Goal: Find specific page/section: Find specific page/section

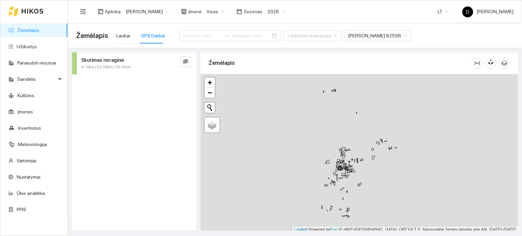
click at [32, 11] on icon at bounding box center [32, 10] width 22 height 5
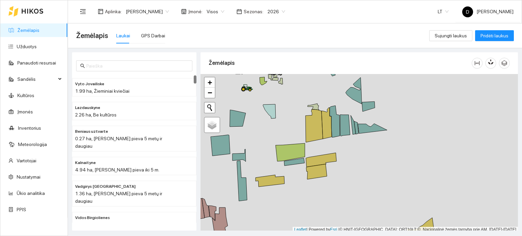
scroll to position [2, 0]
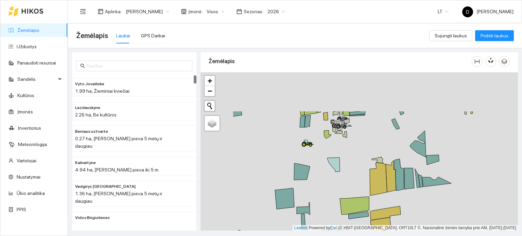
drag, startPoint x: 303, startPoint y: 156, endPoint x: 348, endPoint y: 187, distance: 54.4
click at [348, 187] on div at bounding box center [358, 151] width 317 height 159
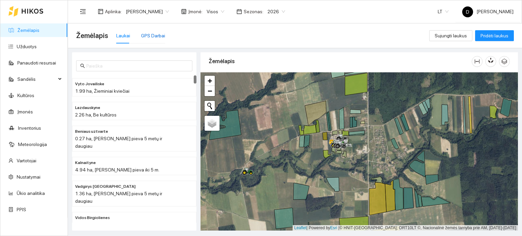
click at [144, 34] on div "GPS Darbai" at bounding box center [153, 35] width 24 height 7
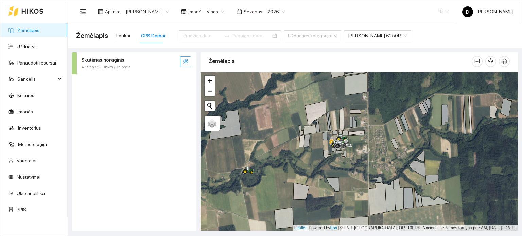
click at [184, 60] on icon "eye-invisible" at bounding box center [185, 61] width 5 height 5
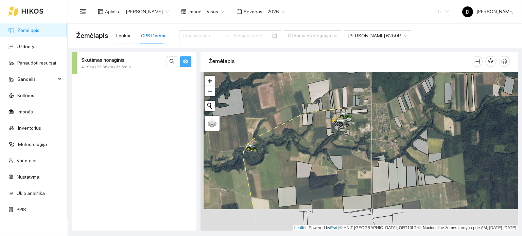
drag, startPoint x: 346, startPoint y: 187, endPoint x: 368, endPoint y: 98, distance: 91.5
click at [368, 99] on div at bounding box center [358, 151] width 317 height 159
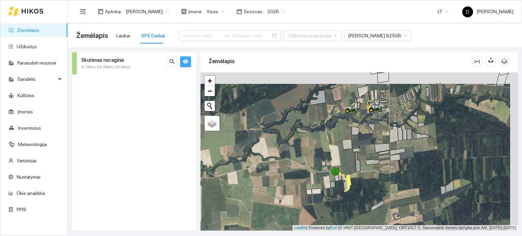
drag, startPoint x: 351, startPoint y: 121, endPoint x: 341, endPoint y: 136, distance: 17.5
click at [341, 136] on div at bounding box center [358, 151] width 317 height 159
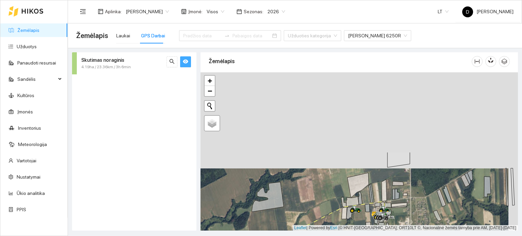
drag, startPoint x: 362, startPoint y: 155, endPoint x: 346, endPoint y: 211, distance: 59.0
click at [345, 223] on div at bounding box center [358, 151] width 317 height 159
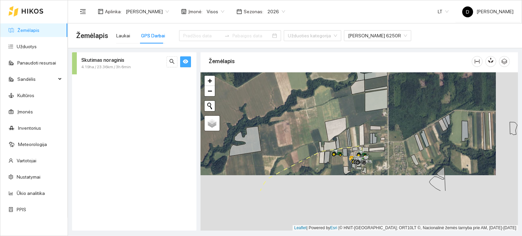
drag, startPoint x: 429, startPoint y: 167, endPoint x: 405, endPoint y: 103, distance: 68.1
click at [405, 103] on div at bounding box center [358, 151] width 317 height 159
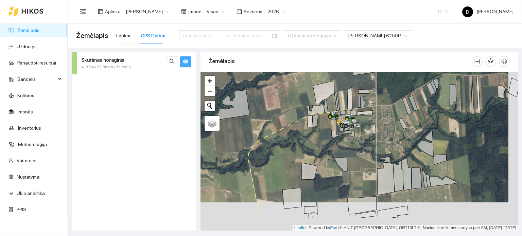
drag, startPoint x: 368, startPoint y: 201, endPoint x: 354, endPoint y: 159, distance: 44.5
click at [354, 159] on div at bounding box center [358, 151] width 317 height 159
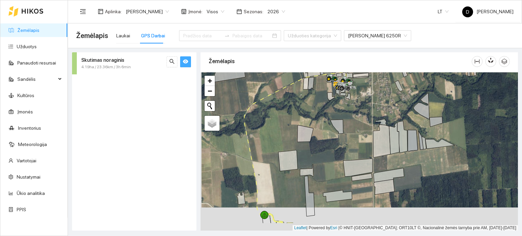
drag, startPoint x: 360, startPoint y: 212, endPoint x: 361, endPoint y: 184, distance: 27.9
click at [361, 184] on div at bounding box center [358, 151] width 317 height 159
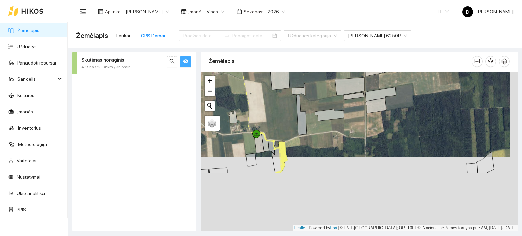
drag, startPoint x: 376, startPoint y: 195, endPoint x: 371, endPoint y: 119, distance: 76.0
click at [371, 118] on div at bounding box center [358, 151] width 317 height 159
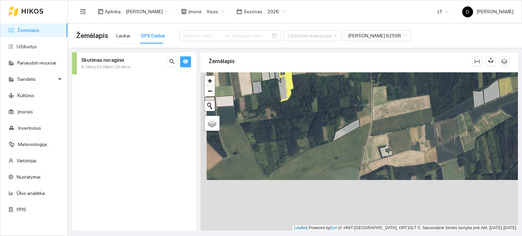
drag, startPoint x: 373, startPoint y: 150, endPoint x: 383, endPoint y: 114, distance: 37.8
click at [383, 113] on div at bounding box center [358, 151] width 317 height 159
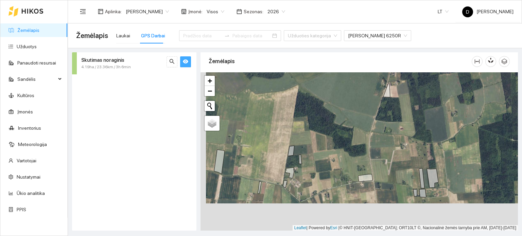
drag, startPoint x: 373, startPoint y: 152, endPoint x: 379, endPoint y: 141, distance: 12.6
click at [379, 141] on div at bounding box center [358, 151] width 317 height 159
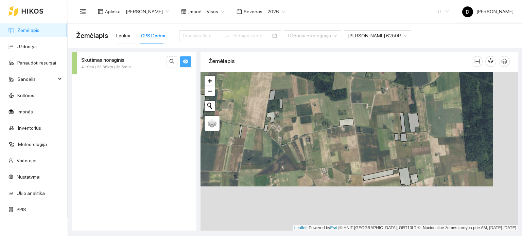
drag, startPoint x: 386, startPoint y: 164, endPoint x: 360, endPoint y: 115, distance: 55.0
click at [360, 115] on div at bounding box center [358, 151] width 317 height 159
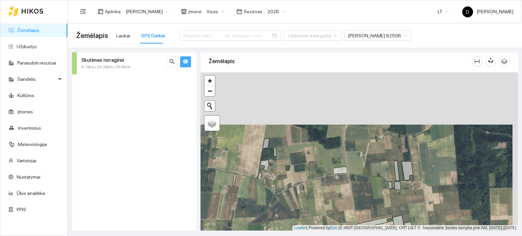
drag, startPoint x: 386, startPoint y: 139, endPoint x: 374, endPoint y: 191, distance: 53.6
click at [374, 191] on div at bounding box center [358, 151] width 317 height 159
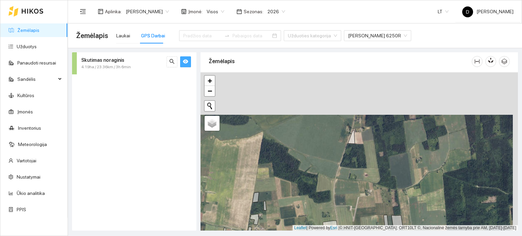
drag, startPoint x: 374, startPoint y: 142, endPoint x: 372, endPoint y: 216, distance: 73.4
click at [372, 216] on div at bounding box center [358, 151] width 317 height 159
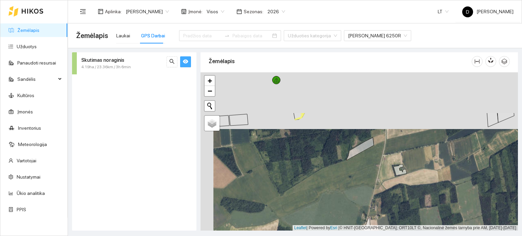
drag, startPoint x: 387, startPoint y: 169, endPoint x: 398, endPoint y: 227, distance: 59.1
click at [398, 227] on div at bounding box center [358, 151] width 317 height 159
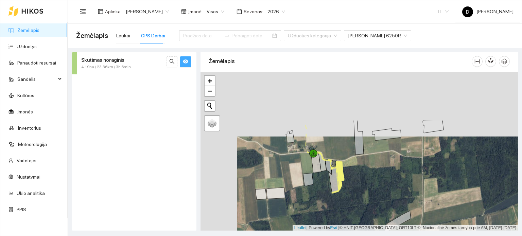
drag, startPoint x: 389, startPoint y: 176, endPoint x: 422, endPoint y: 233, distance: 66.3
click at [422, 233] on main "Žemėlapis Laukai GPS Darbai Užduoties kategorija [PERSON_NAME] 6250R Skutimas n…" at bounding box center [295, 129] width 454 height 213
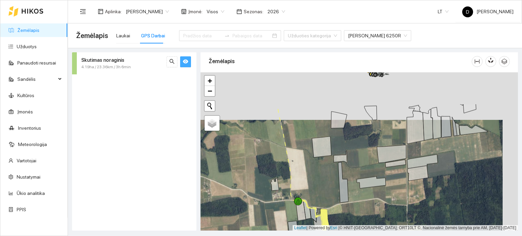
drag, startPoint x: 386, startPoint y: 165, endPoint x: 371, endPoint y: 214, distance: 50.6
click at [371, 214] on div at bounding box center [358, 151] width 317 height 159
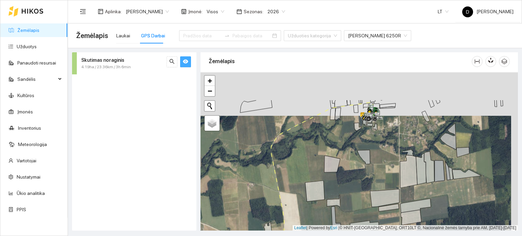
drag, startPoint x: 354, startPoint y: 171, endPoint x: 352, endPoint y: 203, distance: 32.6
click at [352, 203] on div at bounding box center [358, 151] width 317 height 159
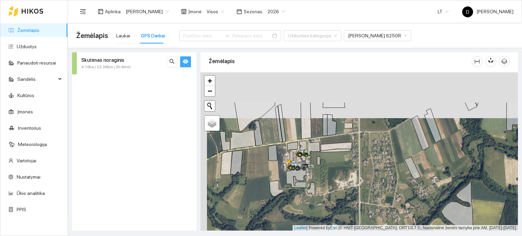
drag, startPoint x: 369, startPoint y: 144, endPoint x: 371, endPoint y: 176, distance: 32.3
click at [371, 176] on div at bounding box center [358, 151] width 317 height 159
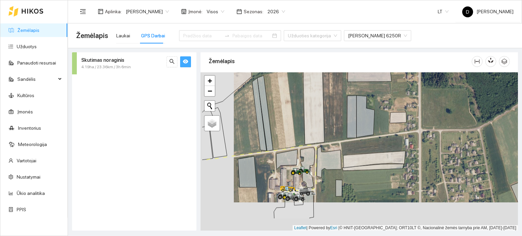
drag, startPoint x: 365, startPoint y: 153, endPoint x: 393, endPoint y: 131, distance: 35.1
click at [393, 131] on div at bounding box center [358, 151] width 317 height 159
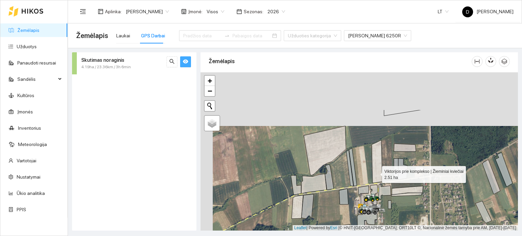
drag, startPoint x: 362, startPoint y: 119, endPoint x: 375, endPoint y: 173, distance: 56.0
click at [376, 173] on icon at bounding box center [377, 161] width 11 height 43
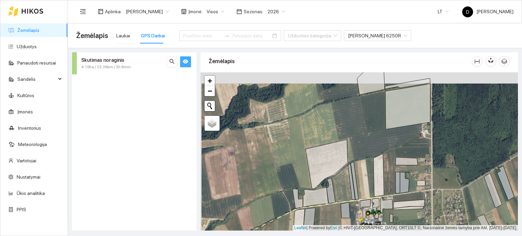
drag, startPoint x: 374, startPoint y: 133, endPoint x: 375, endPoint y: 164, distance: 30.9
click at [375, 164] on div at bounding box center [358, 151] width 317 height 159
